Goal: Task Accomplishment & Management: Manage account settings

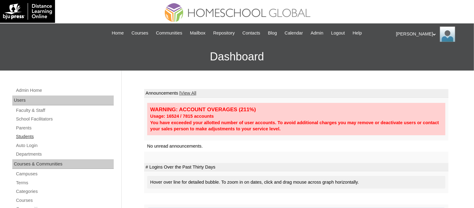
click at [22, 138] on link "Students" at bounding box center [64, 137] width 98 height 8
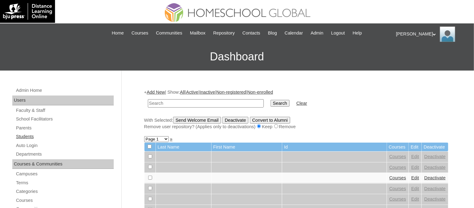
click at [23, 133] on link "Students" at bounding box center [64, 137] width 98 height 8
type input "TOUCHPH2024-MHS030156"
click at [271, 100] on input "Search" at bounding box center [280, 103] width 19 height 7
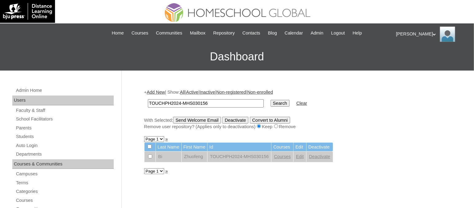
click at [148, 145] on input "checkbox" at bounding box center [150, 146] width 4 height 4
checkbox input "true"
click at [299, 154] on link "Edit" at bounding box center [300, 156] width 8 height 5
click at [300, 154] on link "Edit" at bounding box center [300, 156] width 8 height 5
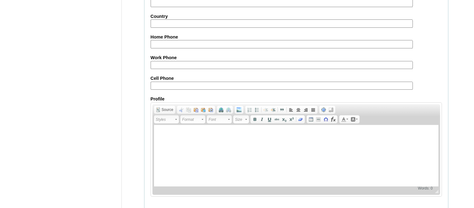
scroll to position [726, 0]
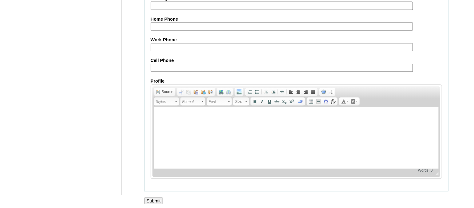
click at [155, 198] on input "Submit" at bounding box center [153, 200] width 19 height 7
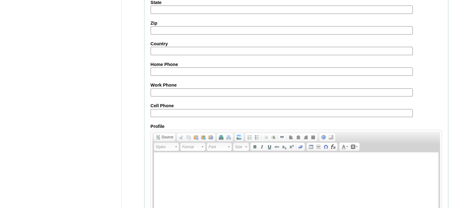
scroll to position [680, 0]
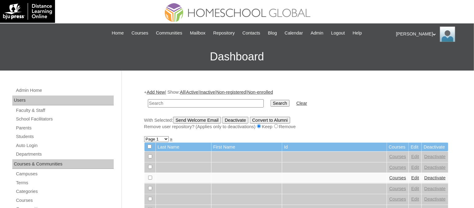
click at [401, 32] on div "Leslie My Profile My Settings Logout" at bounding box center [432, 33] width 72 height 15
click at [402, 57] on span "Logout" at bounding box center [407, 57] width 12 height 5
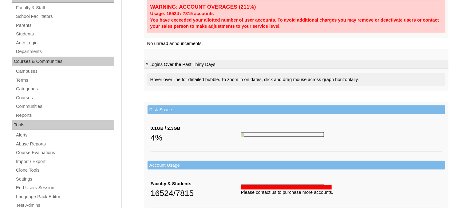
scroll to position [102, 0]
